Goal: Task Accomplishment & Management: Complete application form

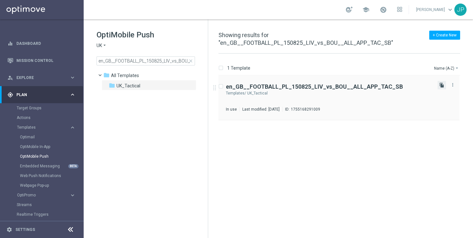
click at [442, 84] on icon "file_copy" at bounding box center [441, 84] width 5 height 5
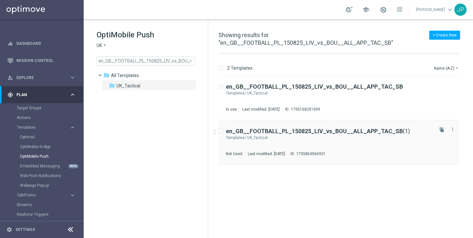
click at [386, 144] on div "en_GB__FOOTBALL_PL_150825_LIV_vs_BOU__ALL_APP_TAC_SB (1) Templates/ UK_Tactical…" at bounding box center [329, 142] width 207 height 28
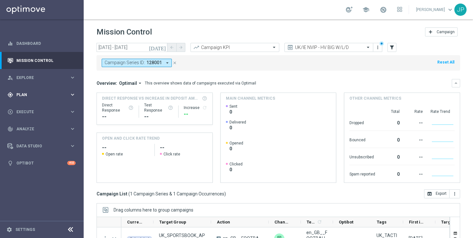
scroll to position [84, 0]
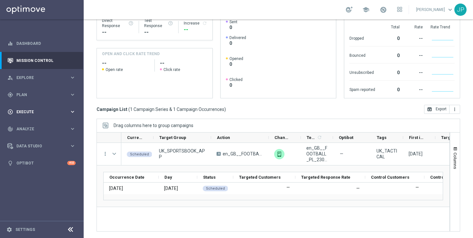
click at [49, 114] on div "play_circle_outline Execute" at bounding box center [38, 112] width 62 height 6
click at [46, 125] on link "Campaign Builder" at bounding box center [42, 124] width 50 height 5
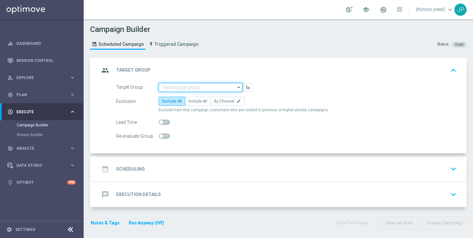
click at [233, 89] on input at bounding box center [201, 87] width 84 height 9
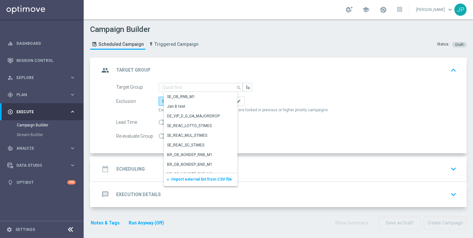
click at [208, 178] on span "Import external list from CSV file" at bounding box center [201, 179] width 61 height 5
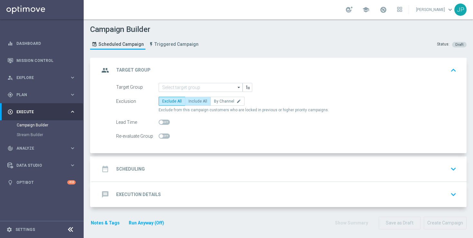
click at [202, 101] on span "Include All" at bounding box center [198, 101] width 19 height 5
click at [193, 101] on input "Include All" at bounding box center [191, 102] width 4 height 4
radio input "true"
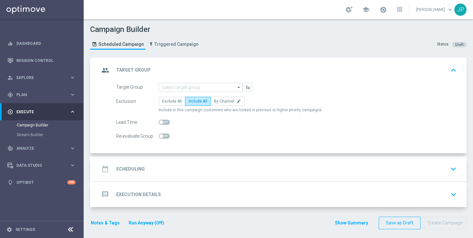
click at [217, 182] on div "message Execution Details keyboard_arrow_down" at bounding box center [279, 194] width 375 height 25
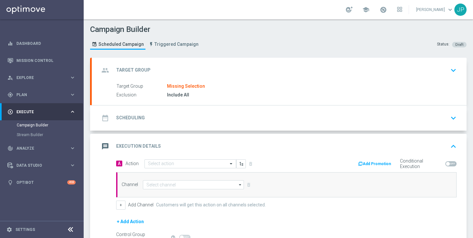
click at [265, 121] on div "date_range Scheduling keyboard_arrow_down" at bounding box center [279, 118] width 360 height 12
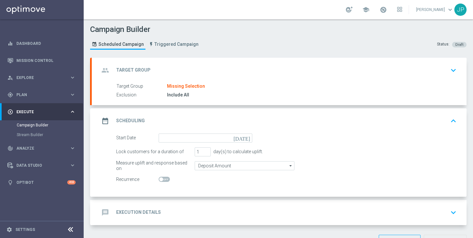
click at [248, 137] on icon "[DATE]" at bounding box center [243, 136] width 19 height 7
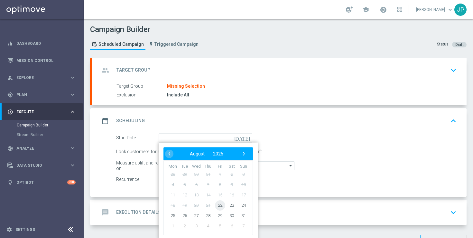
click at [220, 204] on span "22" at bounding box center [220, 205] width 10 height 10
type input "22 Aug 2025"
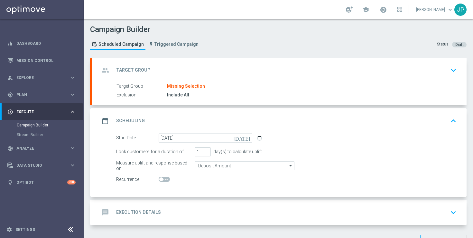
scroll to position [22, 0]
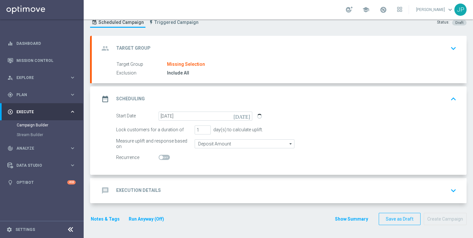
click at [336, 183] on div "message Execution Details keyboard_arrow_down" at bounding box center [279, 190] width 375 height 25
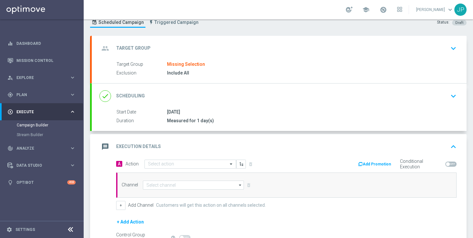
scroll to position [82, 0]
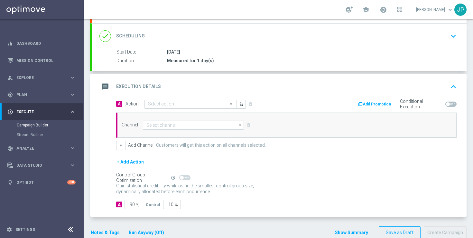
click at [174, 104] on input "text" at bounding box center [184, 103] width 72 height 5
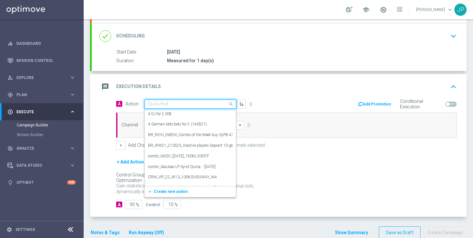
paste input "en_GB__FOOTBALL_PL_250825_NCU_vs_LIV__ALL_APP_TAC_SB"
type input "en_GB__FOOTBALL_PL_250825_NCU_vs_LIV__ALL_APP_TAC_SB"
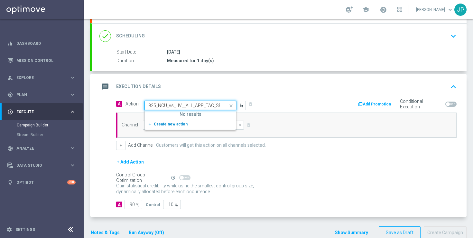
click at [180, 123] on span "Create new action" at bounding box center [171, 124] width 34 height 5
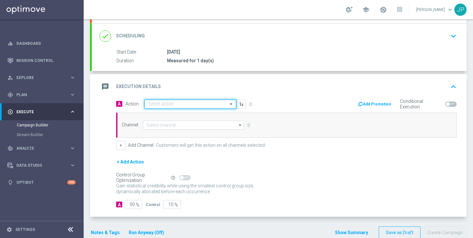
scroll to position [0, 0]
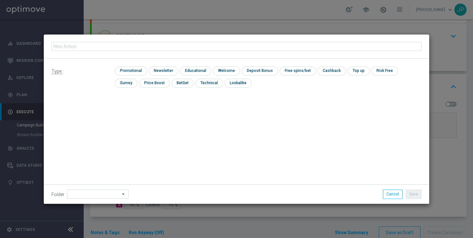
click at [175, 122] on div "Type: check Promotional check Newsletter check Educational check Welcome check …" at bounding box center [237, 131] width 386 height 145
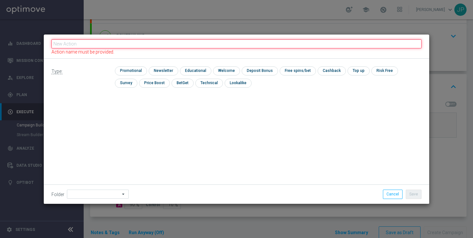
click at [159, 45] on input "text" at bounding box center [237, 43] width 370 height 9
paste input "en_GB__FOOTBALL_PL_250825_NCU_vs_LIV__ALL_APP_TAC_SB"
type input "en_GB__FOOTBALL_PL_250825_NCU_vs_LIV__ALL_APP_TAC_SB"
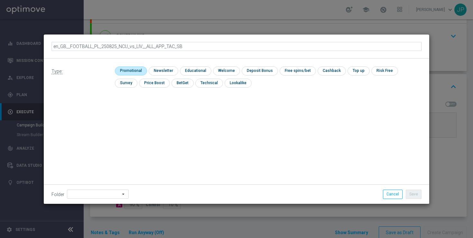
click at [143, 69] on input "checkbox" at bounding box center [130, 70] width 31 height 9
checkbox input "true"
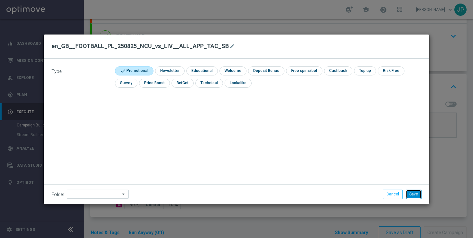
click at [418, 195] on button "Save" at bounding box center [414, 193] width 16 height 9
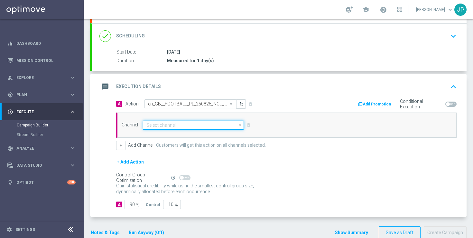
click at [181, 122] on input at bounding box center [193, 124] width 101 height 9
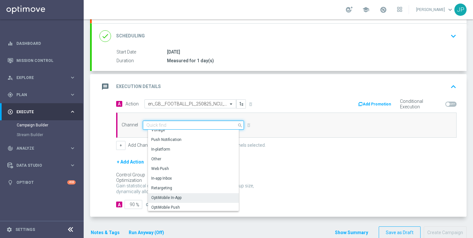
scroll to position [160, 0]
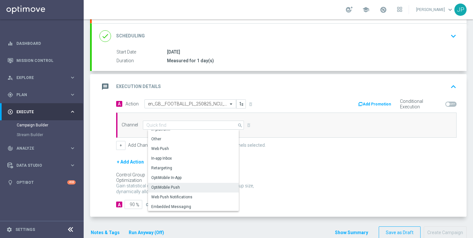
click at [188, 187] on div "OptiMobile Push" at bounding box center [196, 187] width 96 height 9
type input "OptiMobile Push"
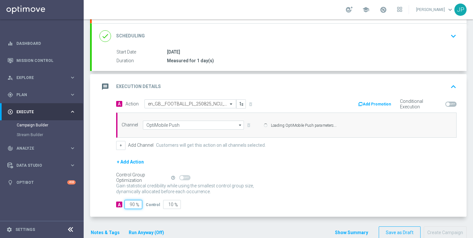
click at [135, 203] on input "90" at bounding box center [134, 204] width 18 height 9
type input "9"
type input "91"
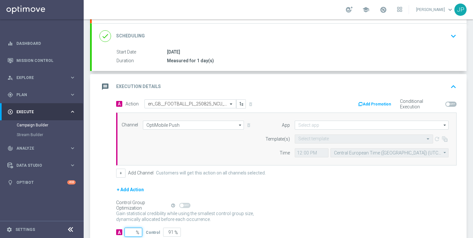
type input "100"
type input "1"
type input "99"
type input "10"
type input "90"
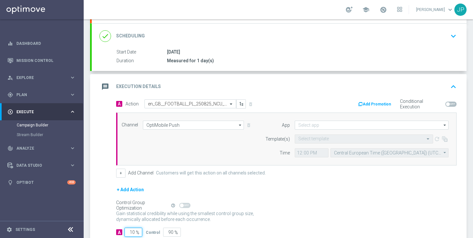
type input "100"
type input "0"
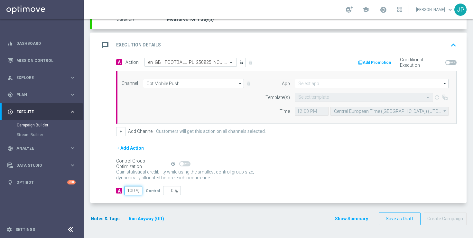
type input "100"
click at [113, 215] on button "Notes & Tags" at bounding box center [105, 218] width 30 height 8
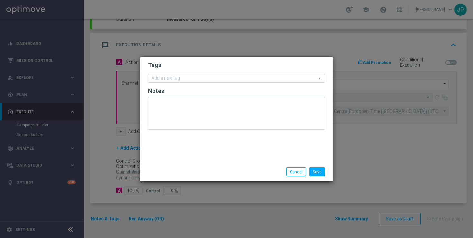
click at [199, 77] on input "text" at bounding box center [234, 78] width 165 height 5
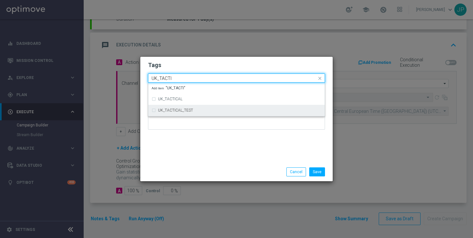
type input "UK_TACTI"
click at [205, 107] on body "equalizer Dashboard Mission Control" at bounding box center [236, 119] width 473 height 238
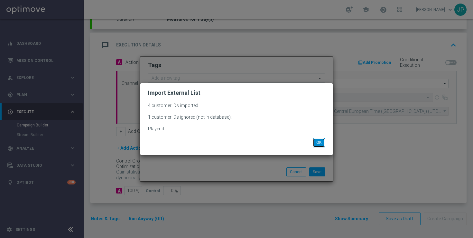
click at [318, 142] on button "OK" at bounding box center [319, 142] width 12 height 9
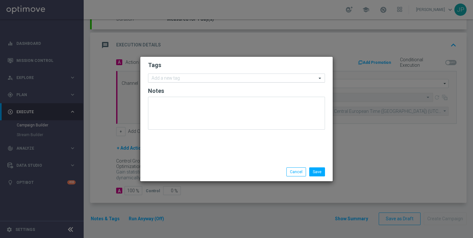
click at [275, 82] on div at bounding box center [234, 79] width 166 height 6
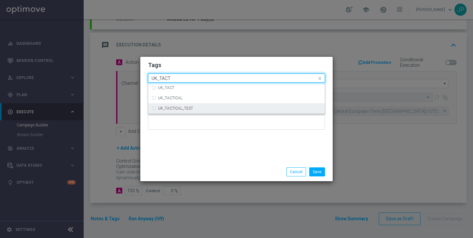
click at [287, 108] on div "UK_TACTICAL_TEST" at bounding box center [240, 108] width 164 height 4
type input "UK_TACT"
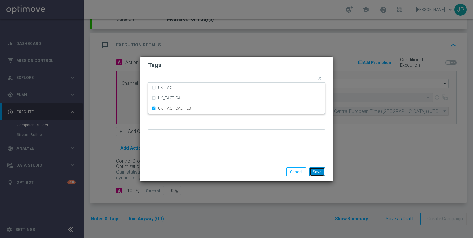
click at [316, 170] on button "Save" at bounding box center [317, 171] width 16 height 9
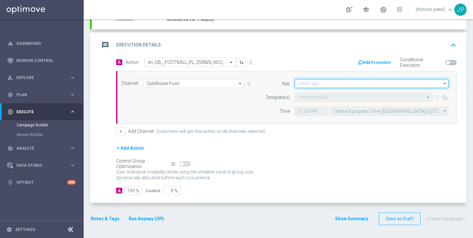
click at [336, 84] on input at bounding box center [372, 83] width 154 height 9
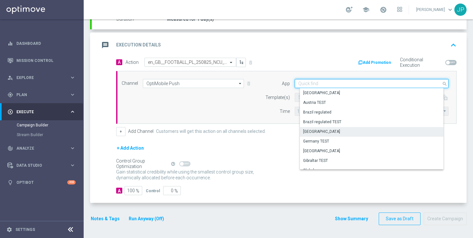
scroll to position [267, 0]
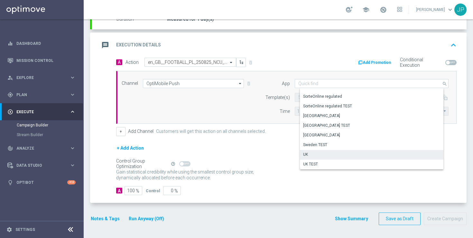
click at [324, 154] on div "UK" at bounding box center [374, 154] width 148 height 9
type input "UK"
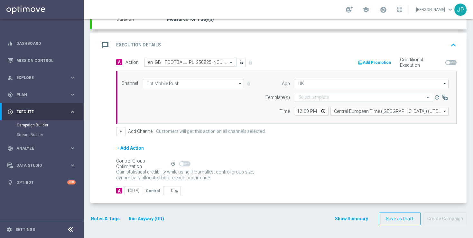
click at [314, 98] on input "text" at bounding box center [357, 97] width 118 height 5
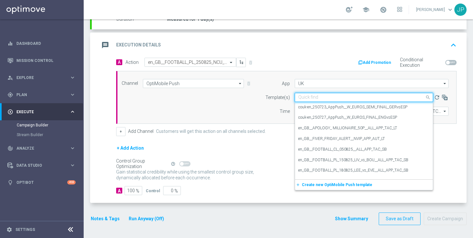
paste input "en_GB__FOOTBALL_PL_250825_NCU_vs_LIV__ALL_APP_TAC_SB"
type input "en_GB__FOOTBALL_PL_250825_NCU_vs_LIV__ALL_APP_TAC_SB"
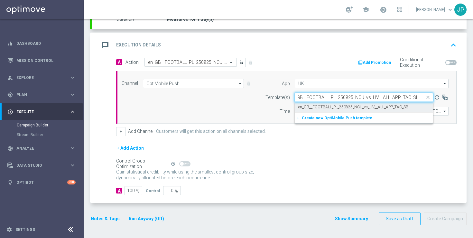
drag, startPoint x: 297, startPoint y: 133, endPoint x: 318, endPoint y: 108, distance: 33.0
click at [297, 134] on div "+ Add Channel Customers will get this action on all channels selected." at bounding box center [286, 131] width 341 height 9
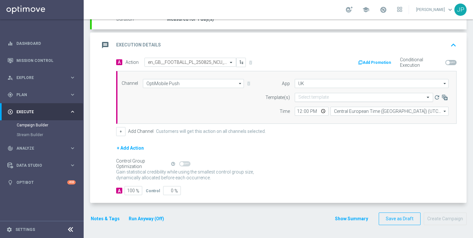
click at [324, 97] on input "text" at bounding box center [357, 97] width 118 height 5
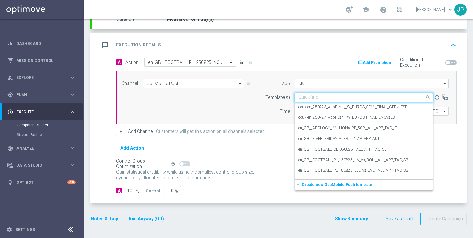
paste input "en_GB__FOOTBALL_PL_250825_NCU_vs_LIV__ALL_APP_TAC_SB"
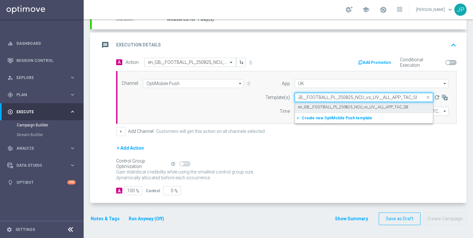
drag, startPoint x: 333, startPoint y: 107, endPoint x: 335, endPoint y: 113, distance: 7.1
click at [333, 107] on label "en_GB__FOOTBALL_PL_250825_NCU_vs_LIV__ALL_APP_TAC_SB" at bounding box center [353, 106] width 110 height 5
type input "en_GB__FOOTBALL_PL_250825_NCU_vs_LIV__ALL_APP_TAC_SB"
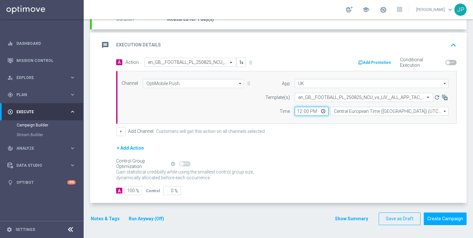
click at [299, 111] on input "12:00" at bounding box center [312, 111] width 34 height 9
type input "14:09"
click at [335, 139] on form "A Action Select action en_GB__FOOTBALL_PL_250825_NCU_vs_LIV__ALL_APP_TAC_SB del…" at bounding box center [286, 126] width 341 height 137
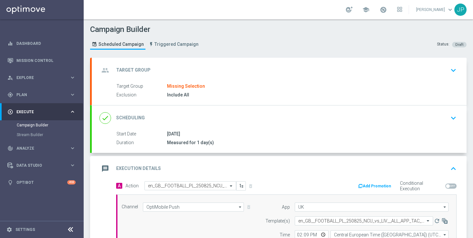
click at [361, 89] on div "Target Group Missing Selection" at bounding box center [286, 86] width 338 height 7
click at [376, 71] on div "group Target Group keyboard_arrow_down" at bounding box center [279, 70] width 360 height 12
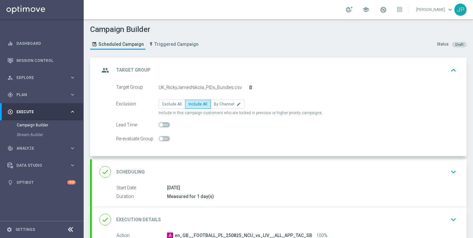
click at [375, 80] on div "group Target Group keyboard_arrow_up" at bounding box center [279, 70] width 375 height 25
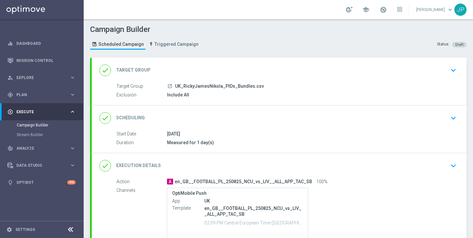
scroll to position [60, 0]
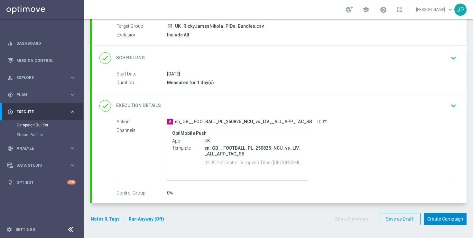
click at [443, 222] on button "Create Campaign" at bounding box center [445, 218] width 43 height 13
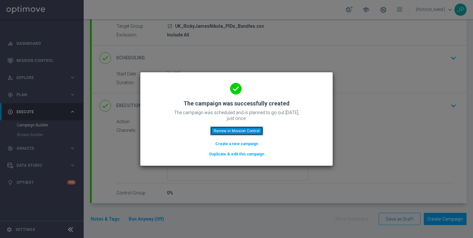
click at [231, 128] on button "Review in Mission Control" at bounding box center [236, 130] width 53 height 9
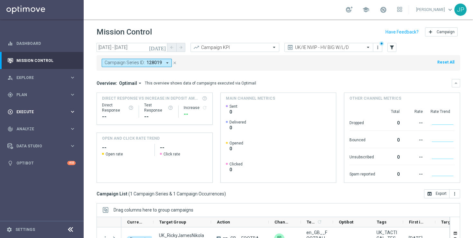
click at [37, 113] on span "Execute" at bounding box center [42, 112] width 53 height 4
click at [41, 123] on link "Campaign Builder" at bounding box center [42, 124] width 50 height 5
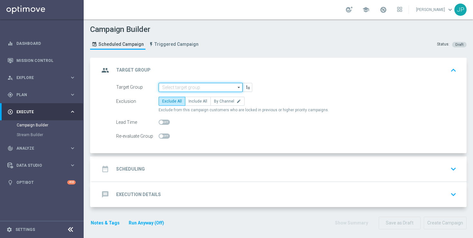
click at [215, 86] on input at bounding box center [201, 87] width 84 height 9
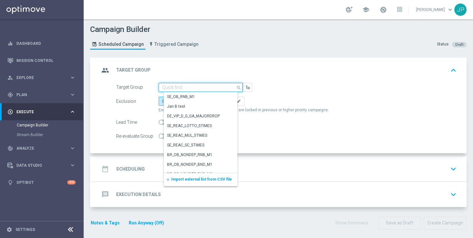
paste input "UK_SPORTSBOOK_APP"
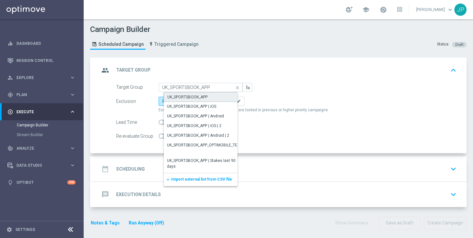
click at [210, 97] on div "UK_SPORTSBOOK_APP" at bounding box center [206, 97] width 84 height 10
type input "UK_SPORTSBOOK_APP"
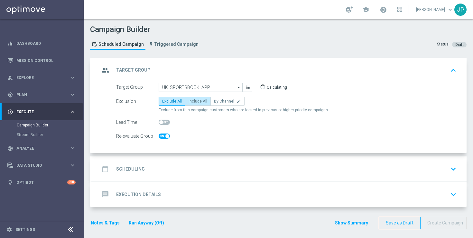
checkbox input "true"
click at [198, 101] on span "Include All" at bounding box center [198, 101] width 19 height 5
click at [193, 101] on input "Include All" at bounding box center [191, 102] width 4 height 4
radio input "true"
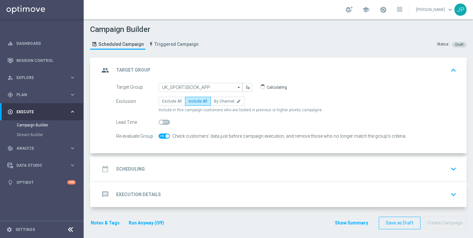
click at [220, 173] on div "date_range Scheduling keyboard_arrow_down" at bounding box center [279, 169] width 360 height 12
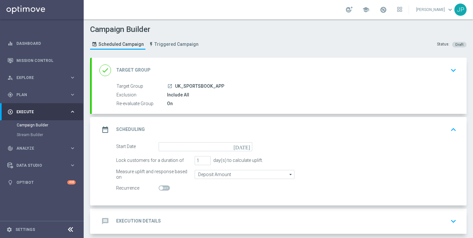
click at [246, 146] on icon "[DATE]" at bounding box center [243, 145] width 19 height 7
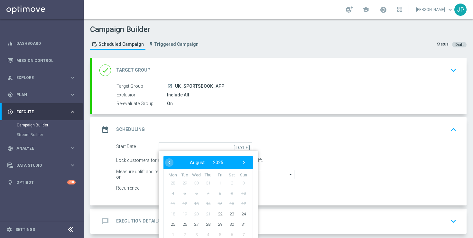
scroll to position [31, 0]
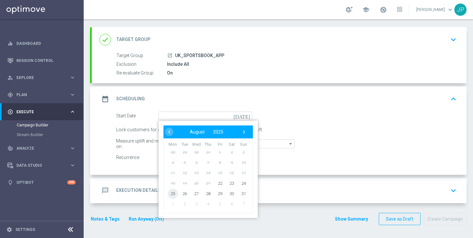
click at [174, 194] on span "25" at bounding box center [173, 193] width 10 height 10
type input "25 Aug 2025"
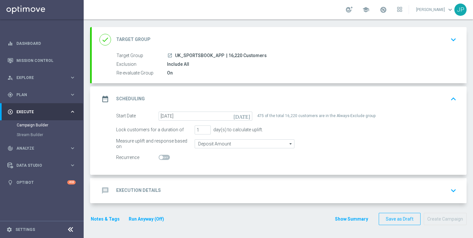
click at [301, 191] on div "message Execution Details keyboard_arrow_down" at bounding box center [279, 190] width 360 height 12
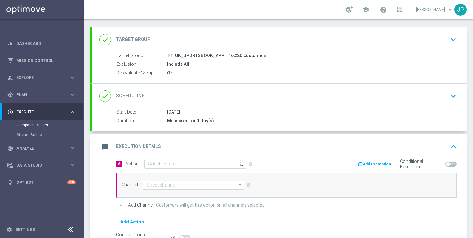
scroll to position [71, 0]
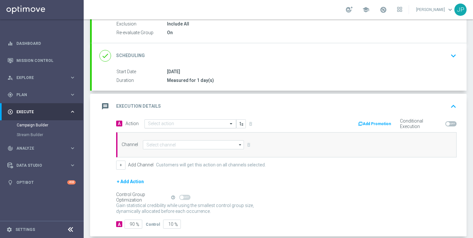
click at [193, 124] on input "text" at bounding box center [184, 123] width 72 height 5
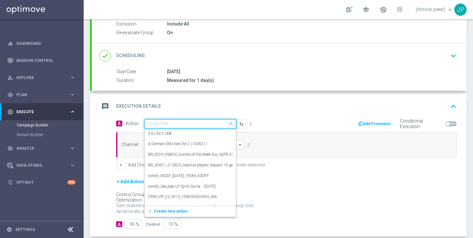
paste input "en_GB__FOOTBALL_PL_250825_NCU_vs_LIV__ALL_APP_TAC_SB"
type input "en_GB__FOOTBALL_PL_250825_NCU_vs_LIV__ALL_APP_TAC_SB"
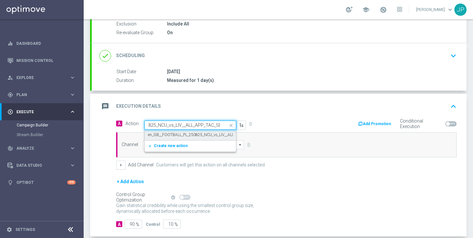
click at [194, 133] on label "en_GB__FOOTBALL_PL_250825_NCU_vs_LIV__ALL_APP_TAC_SB" at bounding box center [203, 134] width 110 height 5
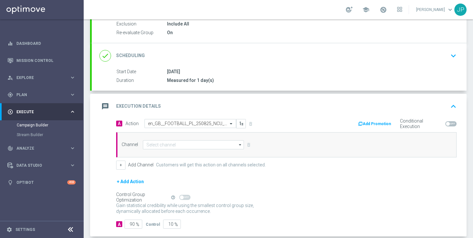
scroll to position [0, 0]
click at [192, 144] on input at bounding box center [193, 144] width 101 height 9
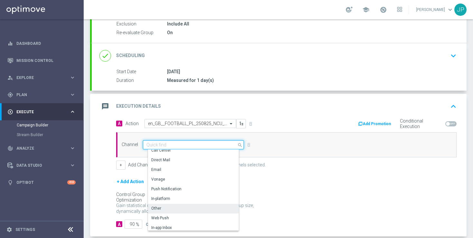
scroll to position [170, 0]
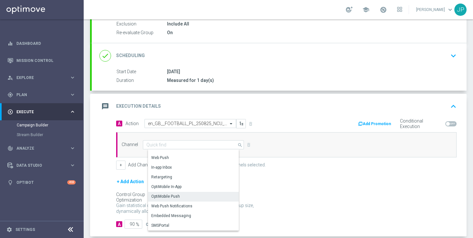
click at [192, 197] on div "OptiMobile Push" at bounding box center [196, 196] width 96 height 9
type input "OptiMobile Push"
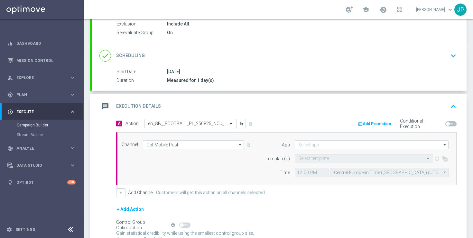
scroll to position [132, 0]
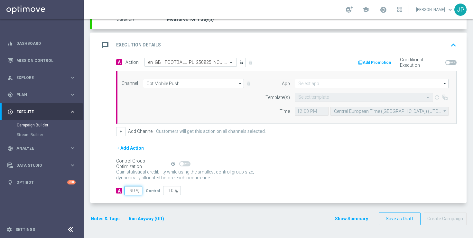
click at [133, 190] on input "90" at bounding box center [134, 190] width 18 height 9
type input "0"
type input "100"
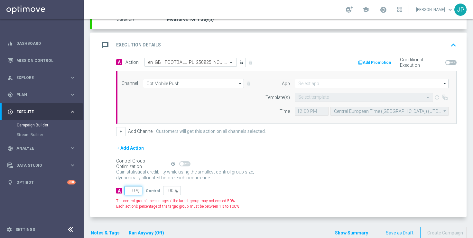
type input "10"
type input "90"
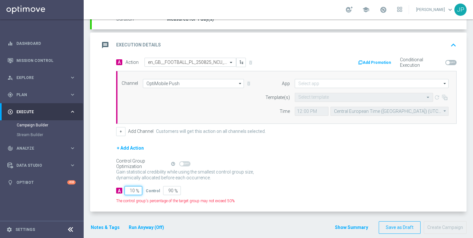
type input "100"
type input "0"
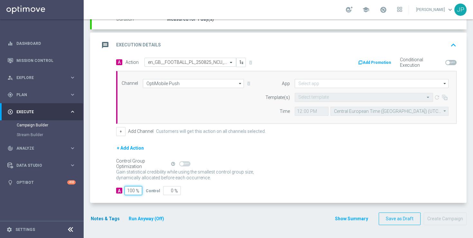
type input "100"
click at [113, 217] on button "Notes & Tags" at bounding box center [105, 218] width 30 height 8
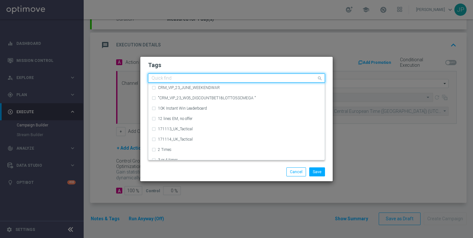
click at [195, 78] on input "text" at bounding box center [234, 78] width 165 height 5
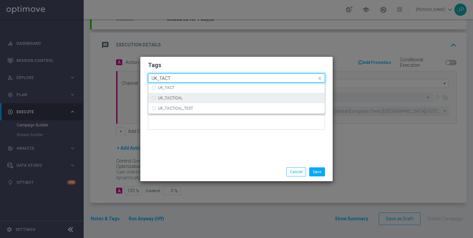
drag, startPoint x: 196, startPoint y: 102, endPoint x: 295, endPoint y: 157, distance: 113.8
click at [196, 102] on div "UK_TACTICAL" at bounding box center [237, 98] width 170 height 10
type input "UK_TACT"
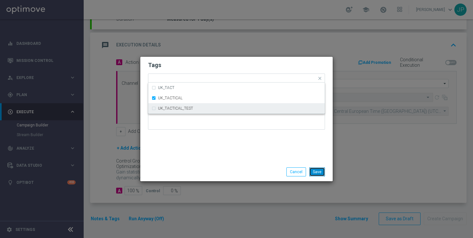
click at [319, 172] on button "Save" at bounding box center [317, 171] width 16 height 9
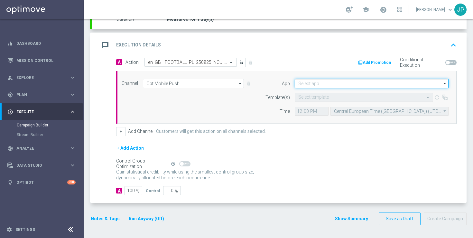
click at [307, 86] on input at bounding box center [372, 83] width 154 height 9
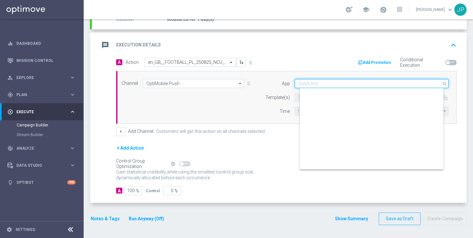
scroll to position [267, 0]
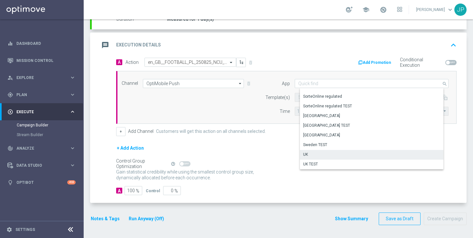
click at [324, 153] on div "UK" at bounding box center [374, 154] width 148 height 9
type input "UK"
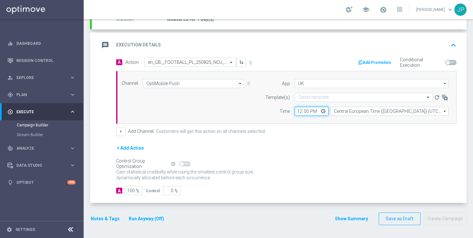
click at [299, 112] on input "12:00" at bounding box center [312, 111] width 34 height 9
type input "19:40"
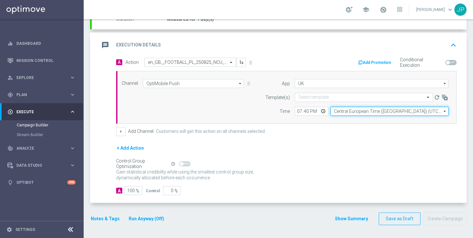
click at [344, 111] on input "Central European Time (Budapest) (UTC +02:00)" at bounding box center [390, 111] width 118 height 9
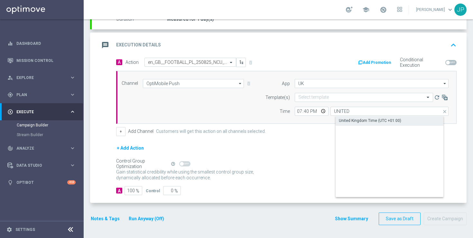
click at [355, 122] on div "United Kingdom Time (UTC +01:00)" at bounding box center [370, 120] width 62 height 6
type input "United Kingdom Time (UTC +01:00)"
click at [338, 136] on form "A Action Select action en_GB__FOOTBALL_PL_250825_NCU_vs_LIV__ALL_APP_TAC_SB del…" at bounding box center [286, 126] width 341 height 137
click at [331, 97] on input "text" at bounding box center [357, 97] width 118 height 5
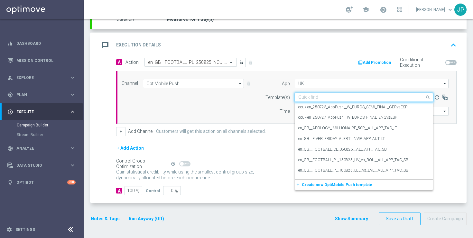
paste input "en_GB__FOOTBALL_PL_250825_NCU_vs_LIV__ALL_APP_TAC_SB"
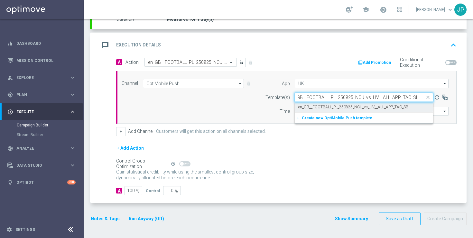
click at [346, 107] on label "en_GB__FOOTBALL_PL_250825_NCU_vs_LIV__ALL_APP_TAC_SB" at bounding box center [353, 106] width 110 height 5
type input "en_GB__FOOTBALL_PL_250825_NCU_vs_LIV__ALL_APP_TAC_SB"
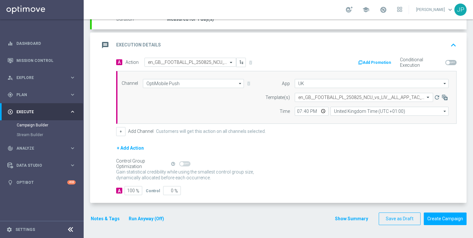
click at [339, 165] on div "Control Group Optimization Self Optimizing Campaign help_outline" at bounding box center [286, 163] width 341 height 7
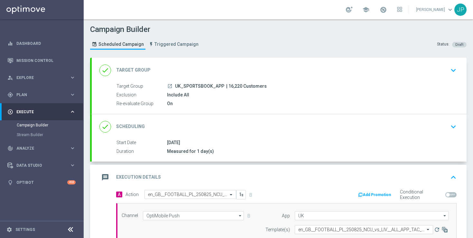
scroll to position [132, 0]
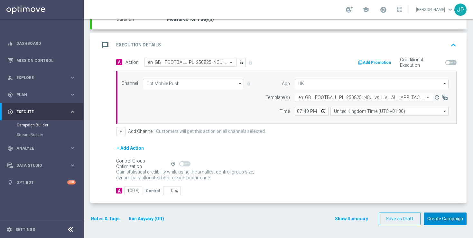
click at [443, 223] on button "Create Campaign" at bounding box center [445, 218] width 43 height 13
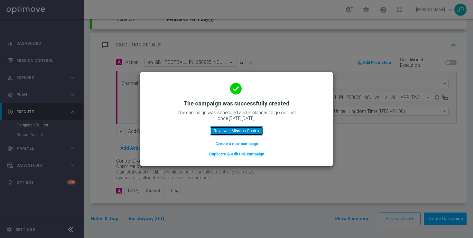
click at [216, 133] on button "Review in Mission Control" at bounding box center [236, 130] width 53 height 9
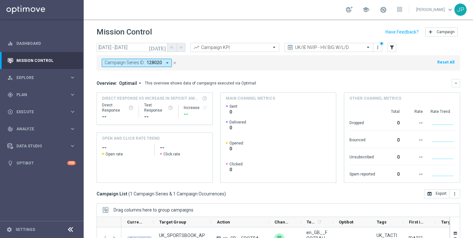
click at [174, 63] on icon "close" at bounding box center [175, 63] width 5 height 5
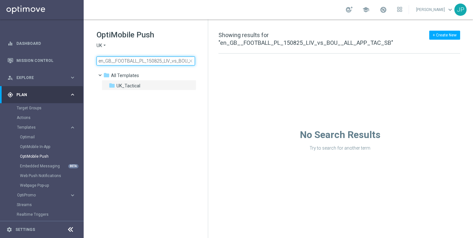
click at [136, 61] on input "en_GB__FOOTBALL_PL_150825_LIV_vs_BOU__ALL_APP_TAC_SB" at bounding box center [146, 60] width 99 height 9
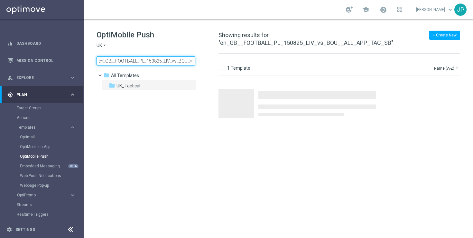
click at [136, 61] on input "en_GB__FOOTBALL_PL_150825_LIV_vs_BOU__ALL_APP_TAC_SB" at bounding box center [146, 60] width 99 height 9
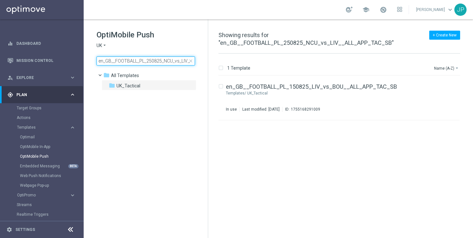
scroll to position [0, 36]
type input "en_GB__FOOTBALL_PL_250825_NCU_vs_LIV__ALL_APP_TAC_SB"
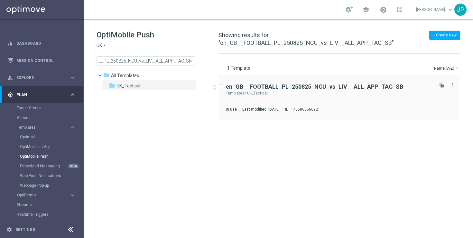
click at [378, 94] on div "UK_Tactical" at bounding box center [339, 92] width 185 height 5
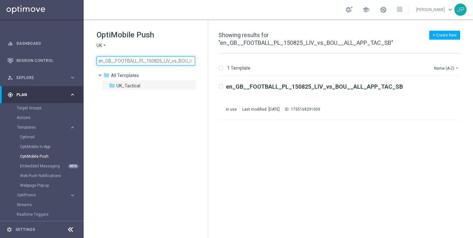
click at [164, 60] on input "en_GB__FOOTBALL_PL_150825_LIV_vs_BOU__ALL_APP_TAC_SB" at bounding box center [146, 60] width 99 height 9
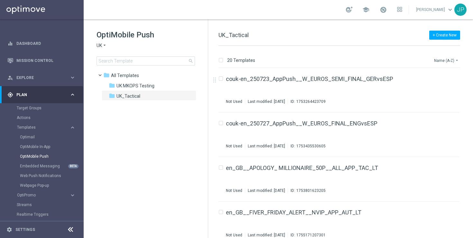
click at [443, 57] on button "Name (A-Z) arrow_drop_down" at bounding box center [447, 60] width 27 height 8
click at [437, 91] on span "Date Modified (Newest)" at bounding box center [435, 89] width 43 height 5
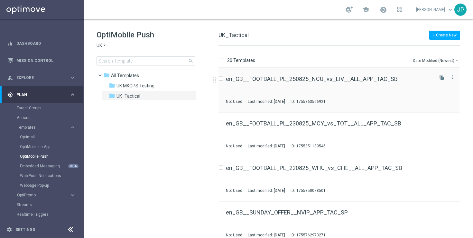
click at [407, 84] on div "en_GB__FOOTBALL_PL_250825_NCU_vs_LIV__ALL_APP_TAC_SB Not Used Last modified: [D…" at bounding box center [329, 90] width 207 height 28
click at [45, 60] on link "Mission Control" at bounding box center [45, 60] width 59 height 17
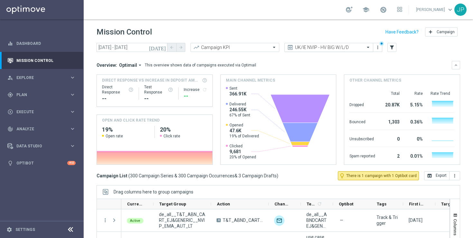
click at [362, 49] on div at bounding box center [329, 47] width 88 height 5
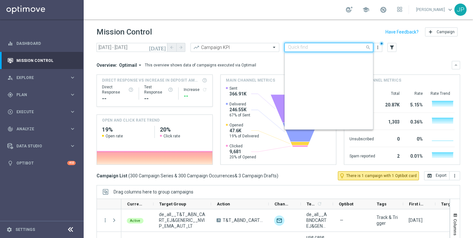
scroll to position [146, 0]
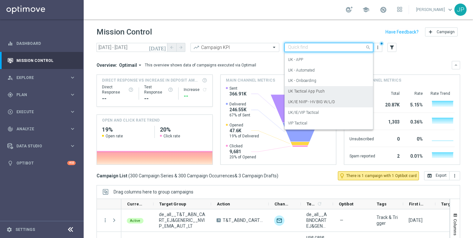
click at [339, 93] on div "UK Tactical App Push" at bounding box center [329, 91] width 82 height 11
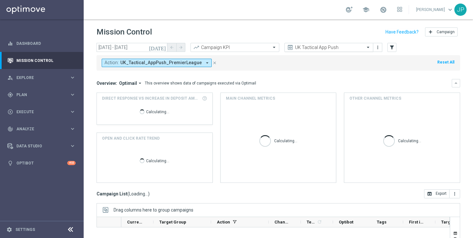
click at [357, 47] on div at bounding box center [329, 47] width 88 height 5
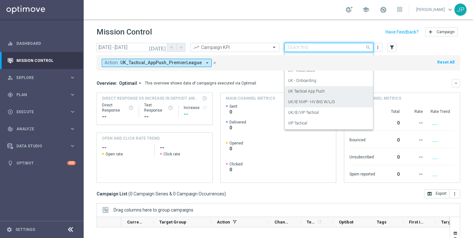
click at [341, 99] on div "UK/IE NVIP - HV BIG W/L/D" at bounding box center [329, 102] width 82 height 11
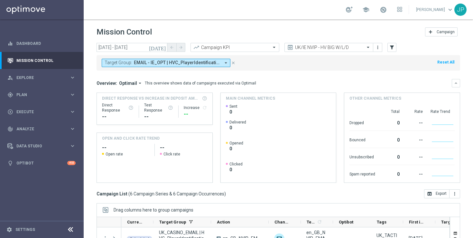
scroll to position [81, 0]
